Goal: Find specific page/section: Find specific page/section

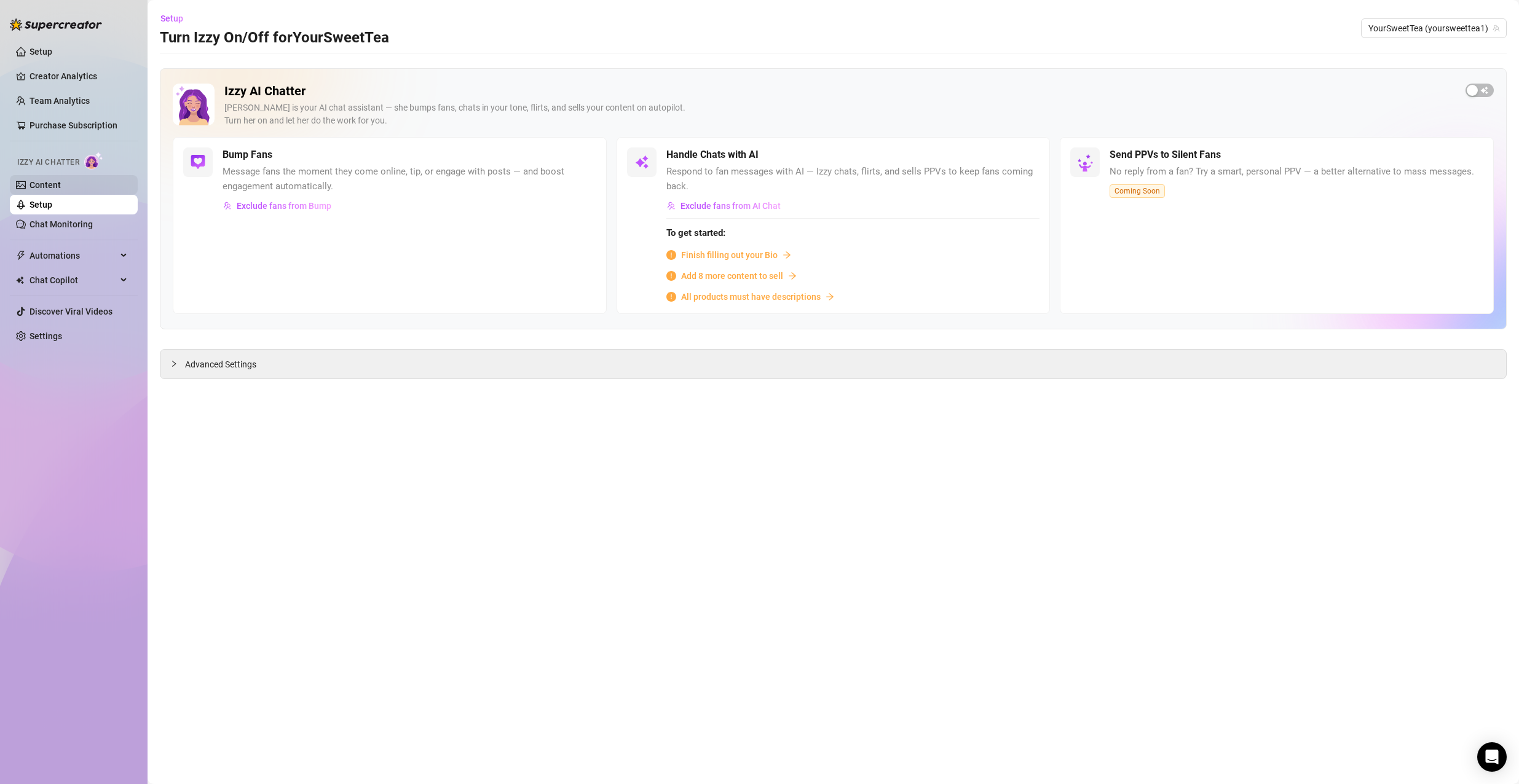
click at [61, 190] on link "Content" at bounding box center [46, 184] width 31 height 10
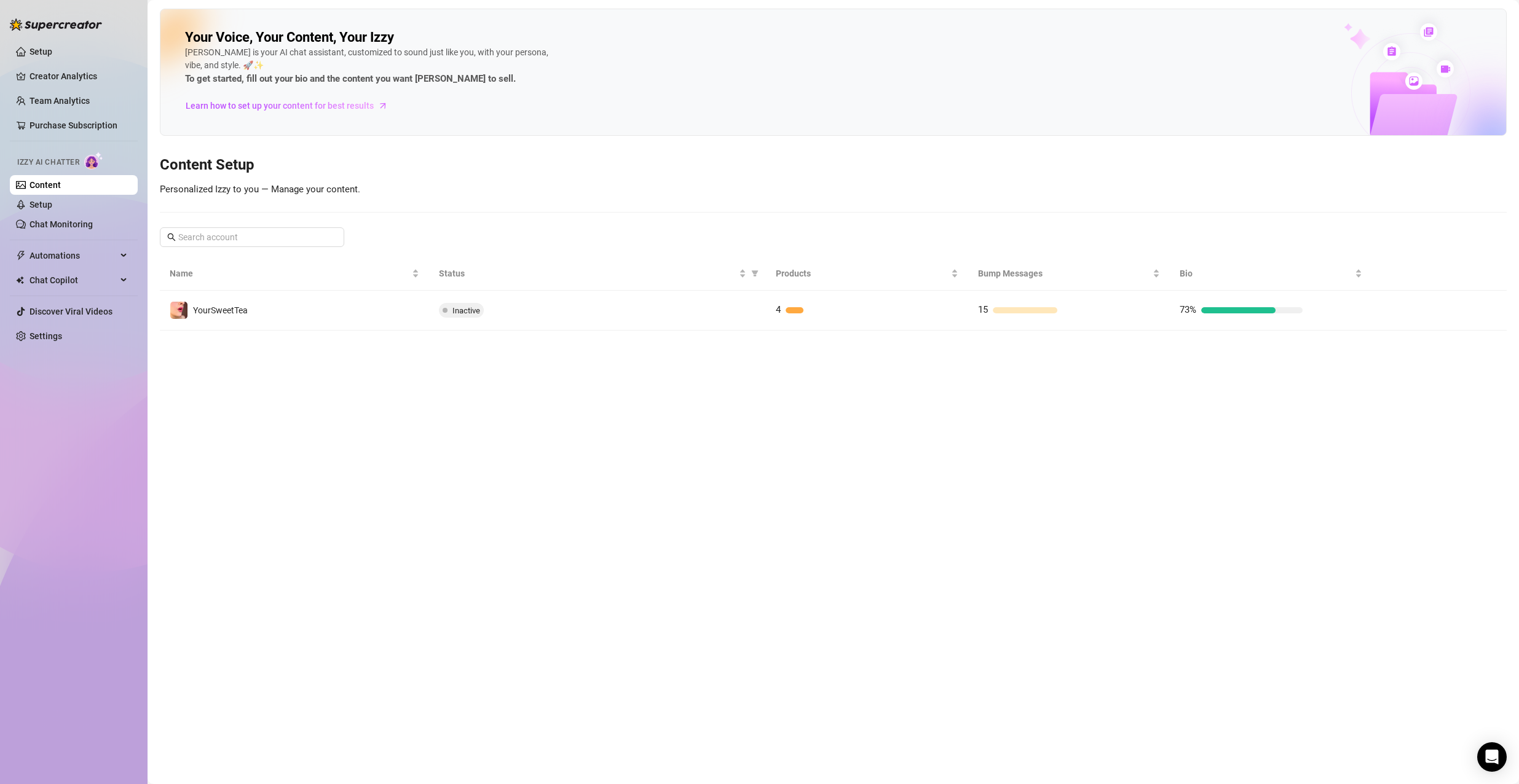
click at [22, 37] on div at bounding box center [56, 18] width 93 height 37
click at [30, 51] on link "Setup" at bounding box center [41, 51] width 22 height 10
